Goal: Check status: Check status

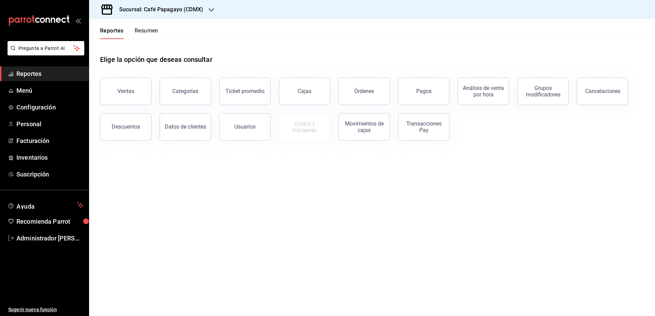
click at [165, 5] on div "Sucursal: Café Papagayo (CDMX)" at bounding box center [156, 9] width 122 height 19
click at [162, 42] on div "Ultramarinos (CDMX)" at bounding box center [141, 44] width 92 height 7
click at [400, 91] on button "Pagos" at bounding box center [423, 91] width 51 height 27
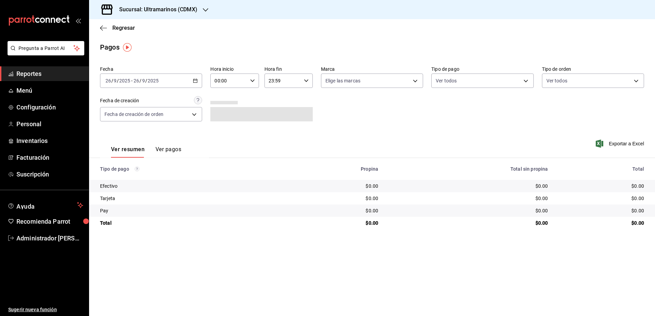
click at [179, 78] on div "[DATE] [DATE] - [DATE] [DATE]" at bounding box center [151, 81] width 102 height 14
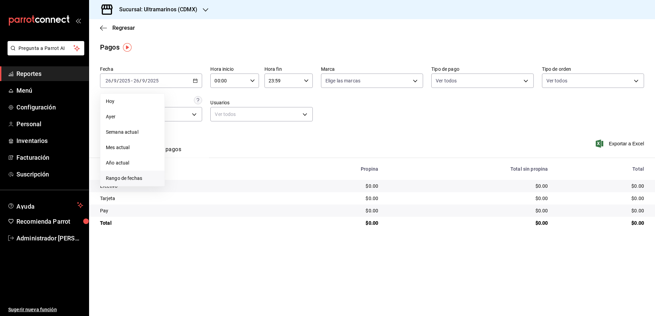
click at [126, 175] on span "Rango de fechas" at bounding box center [132, 178] width 53 height 7
click at [177, 155] on abbr "15" at bounding box center [179, 156] width 4 height 5
click at [225, 173] on abbr "26" at bounding box center [227, 171] width 4 height 5
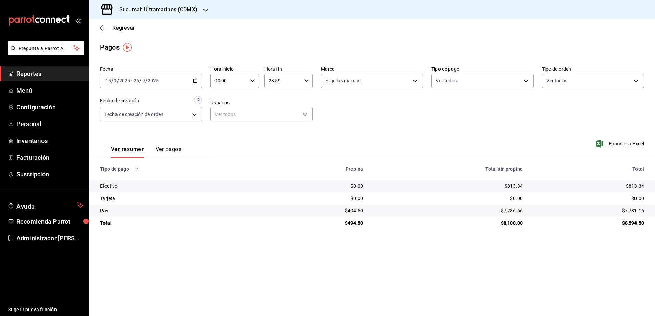
click at [151, 75] on div "[DATE] [DATE] - [DATE] [DATE]" at bounding box center [151, 81] width 102 height 14
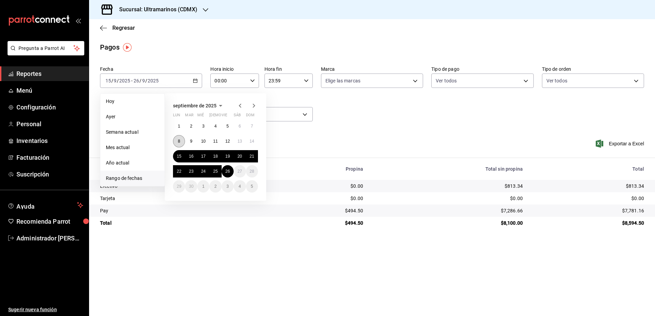
click at [179, 143] on abbr "8" at bounding box center [179, 141] width 2 height 5
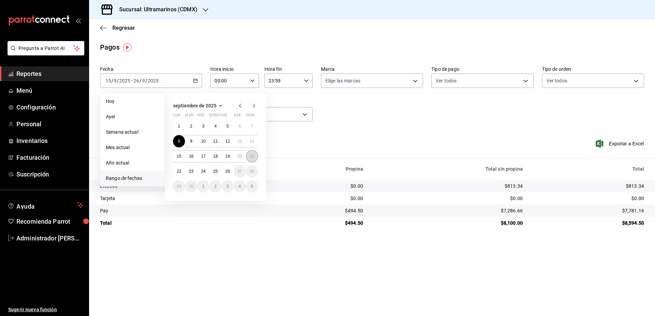
click at [254, 155] on button "21" at bounding box center [252, 156] width 12 height 12
